Goal: Task Accomplishment & Management: Complete application form

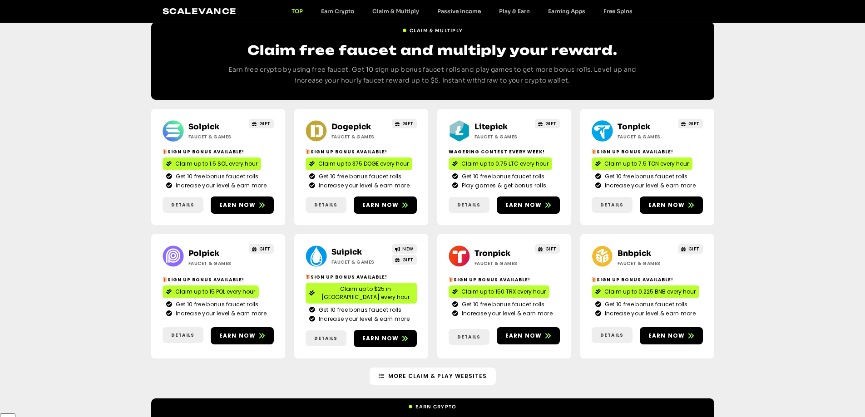
scroll to position [454, 0]
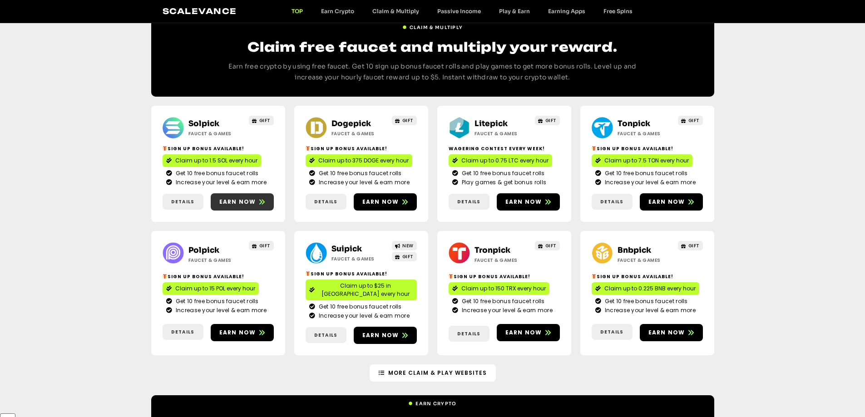
click at [242, 198] on span "Earn now" at bounding box center [237, 202] width 37 height 8
click at [382, 198] on span "Earn now" at bounding box center [380, 202] width 37 height 8
click at [509, 198] on span "Earn now" at bounding box center [524, 202] width 37 height 8
click at [658, 198] on span "Earn now" at bounding box center [667, 202] width 37 height 8
click at [232, 329] on span "Earn now" at bounding box center [237, 333] width 37 height 8
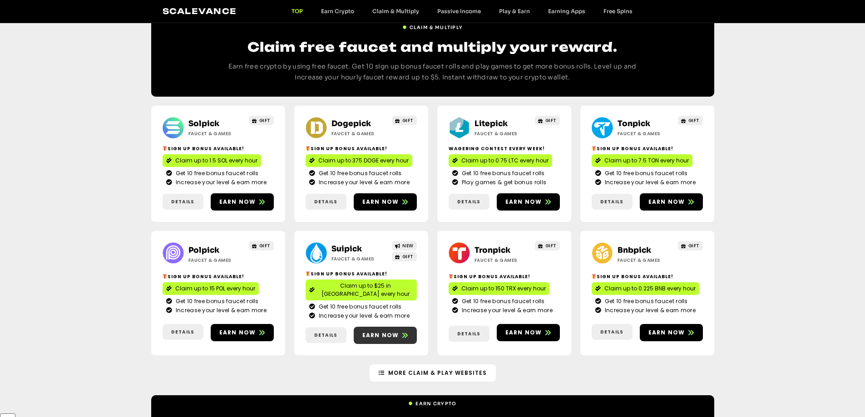
click at [377, 332] on span "Earn now" at bounding box center [380, 336] width 37 height 8
click at [528, 329] on span "Earn now" at bounding box center [524, 333] width 37 height 8
click at [659, 329] on span "Earn now" at bounding box center [667, 333] width 37 height 8
